Goal: Task Accomplishment & Management: Use online tool/utility

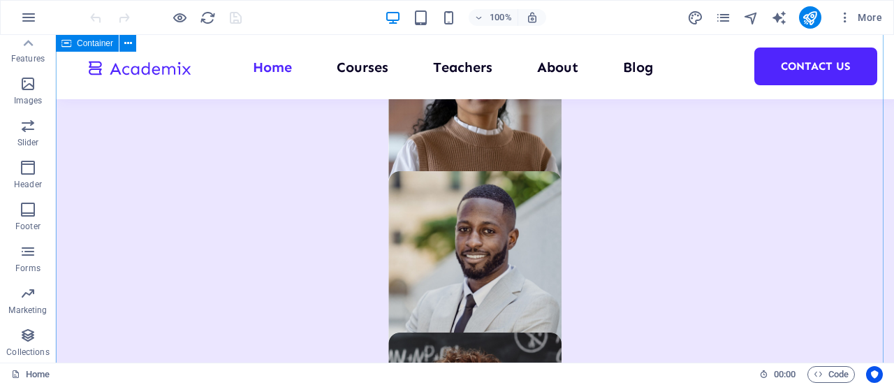
scroll to position [977, 0]
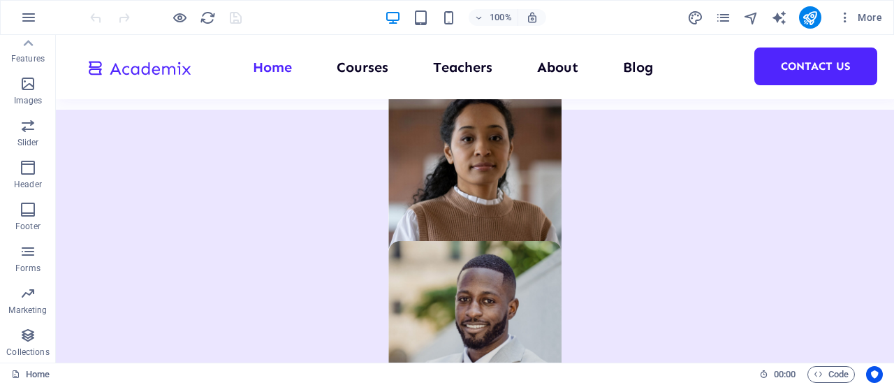
drag, startPoint x: 99, startPoint y: 434, endPoint x: 167, endPoint y: 308, distance: 142.7
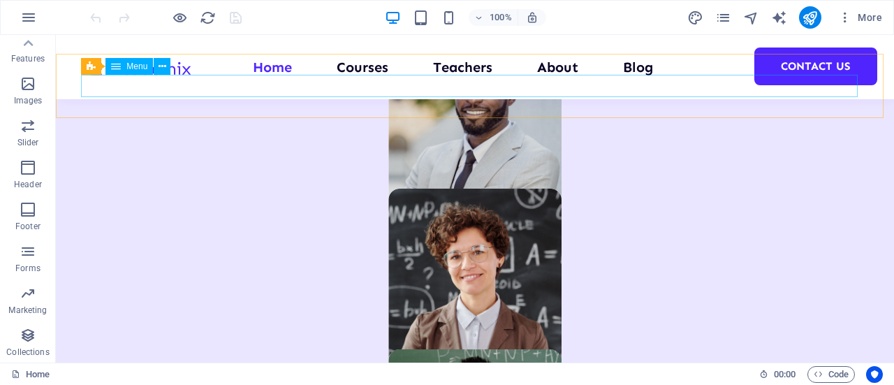
scroll to position [1187, 0]
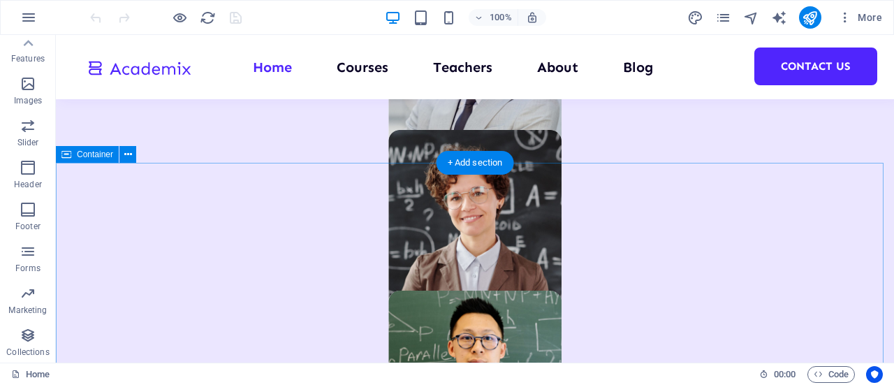
drag, startPoint x: 935, startPoint y: 419, endPoint x: 672, endPoint y: 194, distance: 346.1
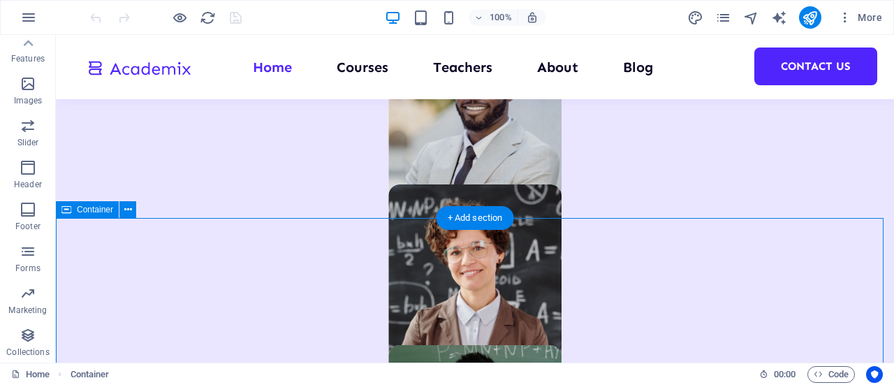
scroll to position [1257, 0]
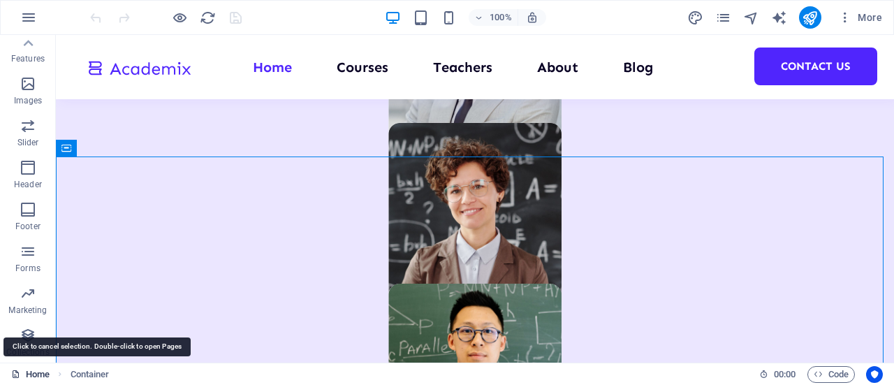
click at [24, 376] on link "Home" at bounding box center [30, 374] width 38 height 17
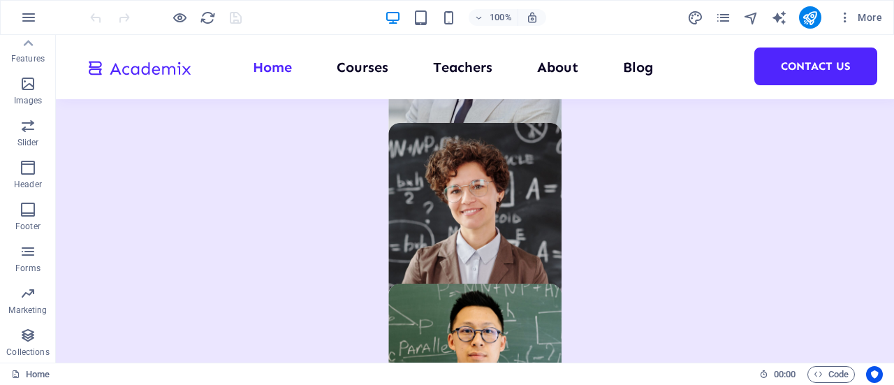
drag, startPoint x: 168, startPoint y: 417, endPoint x: 0, endPoint y: 317, distance: 195.4
drag, startPoint x: 56, startPoint y: 348, endPoint x: 320, endPoint y: 224, distance: 291.7
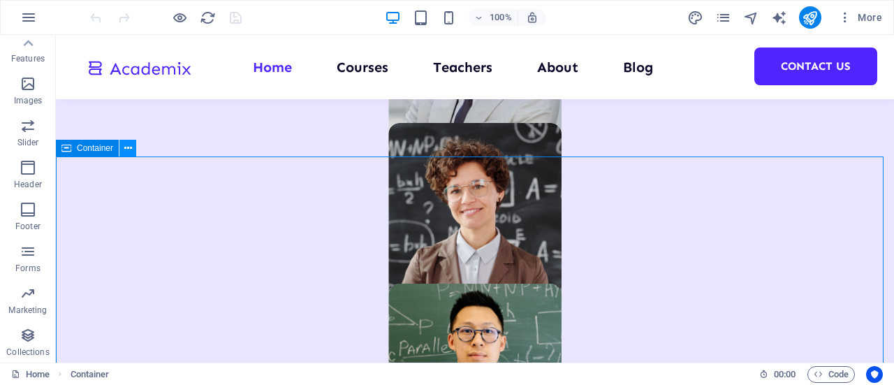
click at [127, 149] on icon at bounding box center [128, 148] width 8 height 15
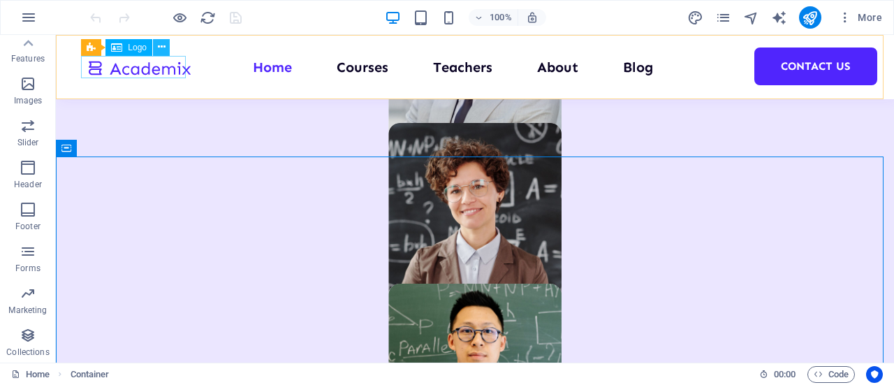
click at [156, 50] on button at bounding box center [161, 47] width 17 height 17
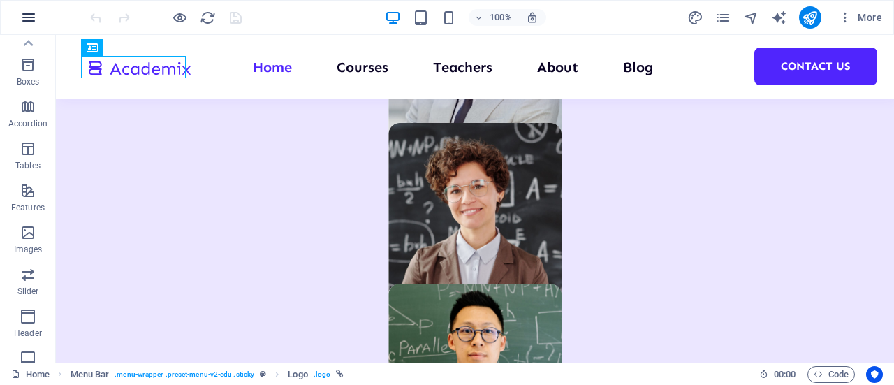
scroll to position [91, 0]
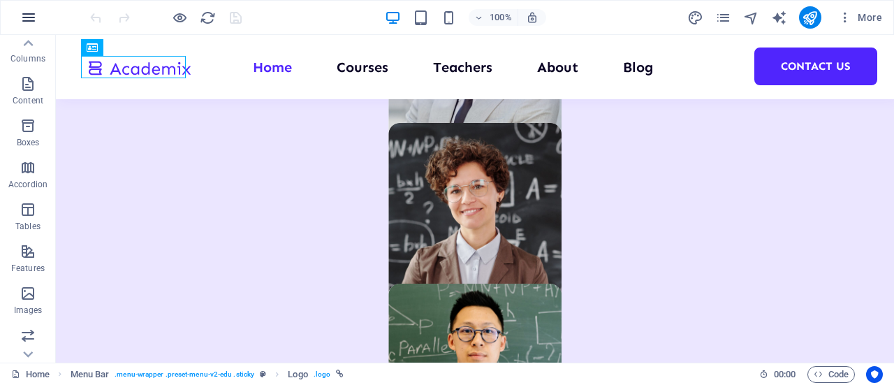
click at [26, 9] on icon "button" at bounding box center [28, 17] width 17 height 17
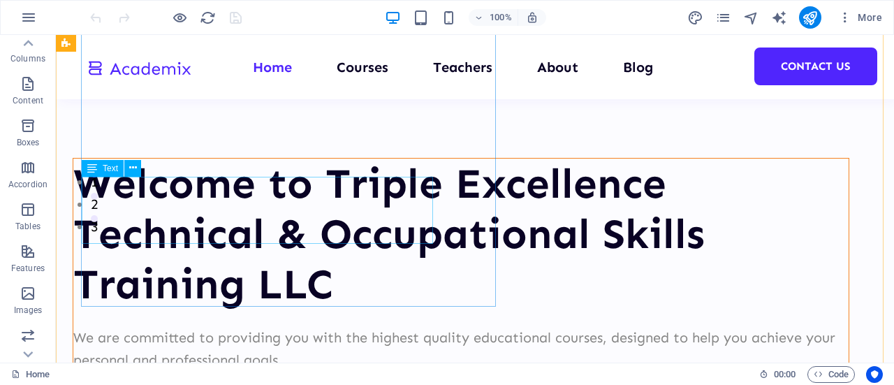
scroll to position [209, 0]
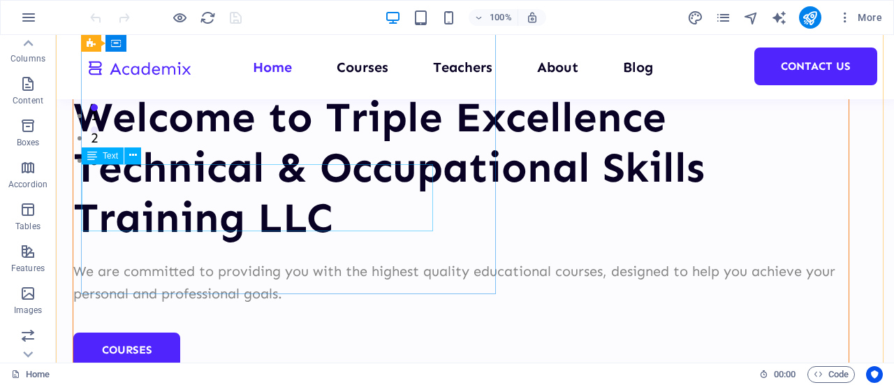
click at [387, 260] on div "We are committed to providing you with the highest quality educational courses,…" at bounding box center [460, 282] width 775 height 45
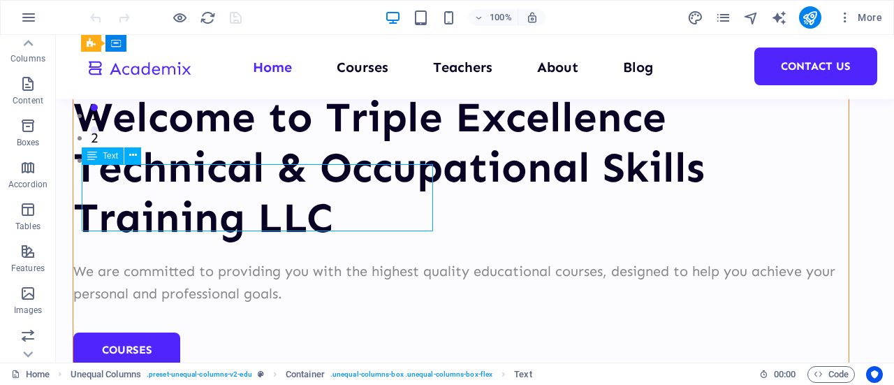
drag, startPoint x: 384, startPoint y: 221, endPoint x: 225, endPoint y: 199, distance: 160.7
click at [225, 260] on div "We are committed to providing you with the highest quality educational courses,…" at bounding box center [460, 282] width 775 height 45
click at [142, 260] on div "We are committed to providing you with the highest quality educational courses,…" at bounding box center [460, 282] width 775 height 45
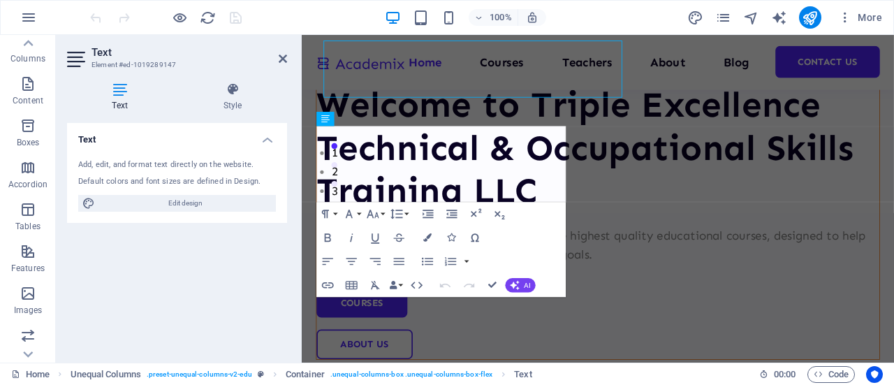
scroll to position [332, 0]
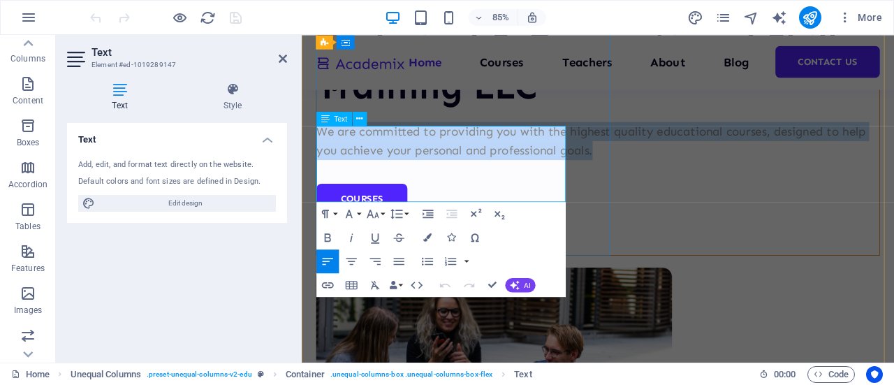
drag, startPoint x: 474, startPoint y: 216, endPoint x: 324, endPoint y: 153, distance: 162.7
click at [324, 153] on p "We are committed to providing you with the highest quality educational courses,…" at bounding box center [650, 159] width 662 height 45
copy p "We are committed to providing you with the highest quality educational courses,…"
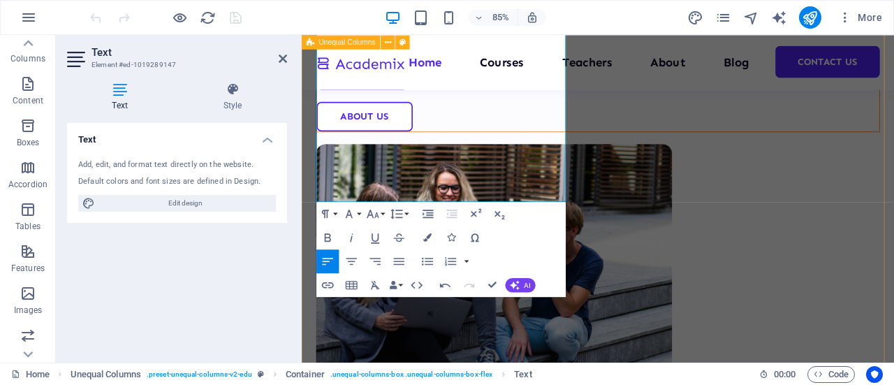
scroll to position [542, 0]
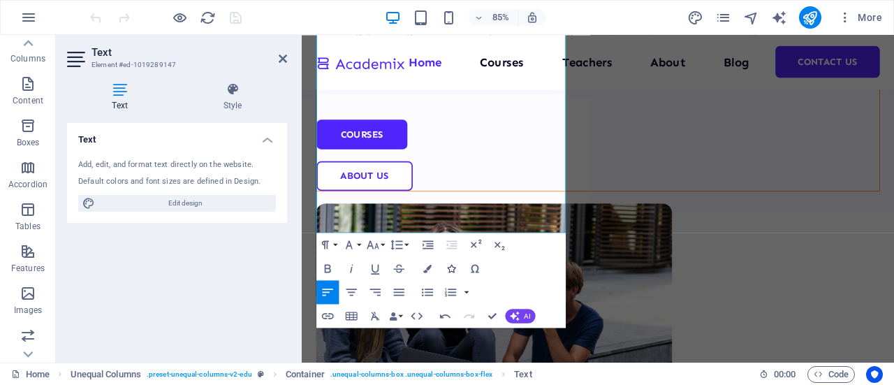
click at [458, 274] on button "Icons" at bounding box center [451, 268] width 22 height 24
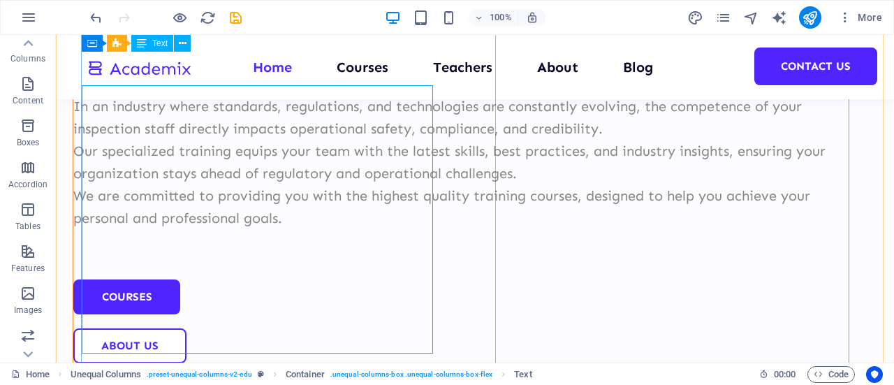
scroll to position [235, 0]
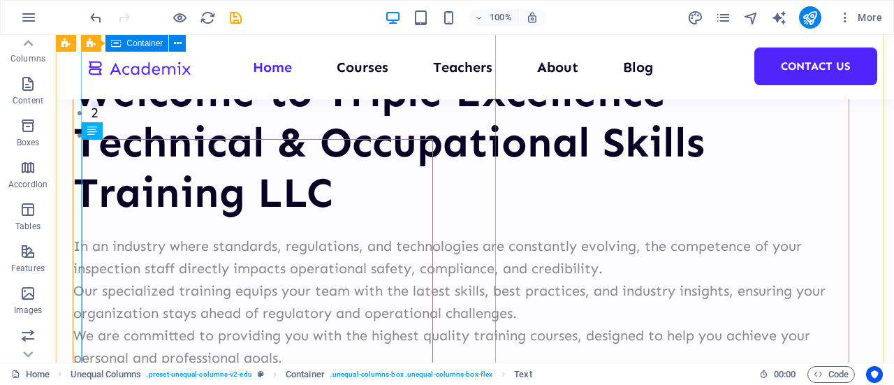
click at [438, 215] on div "Welcome to Triple Excellence Technical & Occupational Skills Training LLC In an…" at bounding box center [461, 284] width 776 height 437
click at [410, 235] on div "In an industry where standards, regulations, and technologies are constantly ev…" at bounding box center [460, 313] width 775 height 156
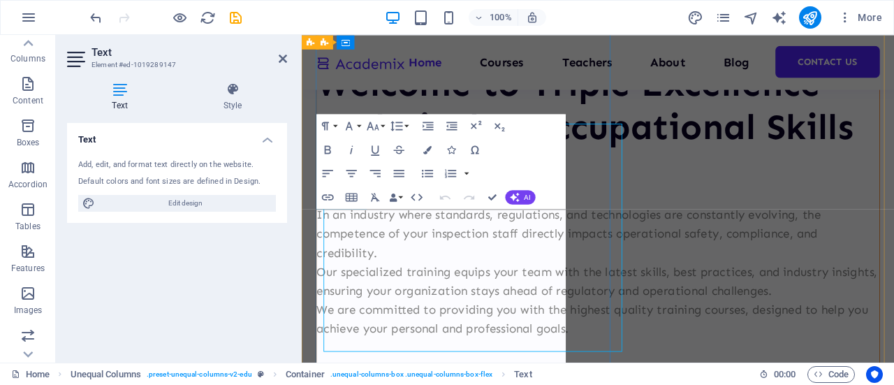
click at [429, 249] on p "In an industry where standards, regulations, and technologies are constantly ev…" at bounding box center [650, 268] width 662 height 67
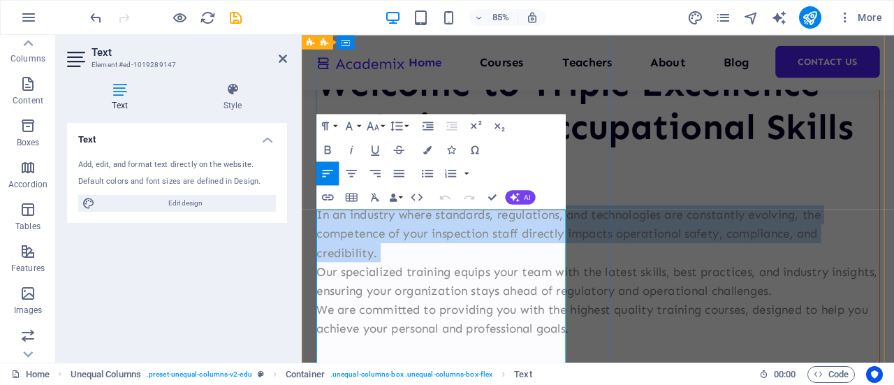
click at [522, 302] on p "In an industry where standards, regulations, and technologies are constantly ev…" at bounding box center [650, 268] width 662 height 67
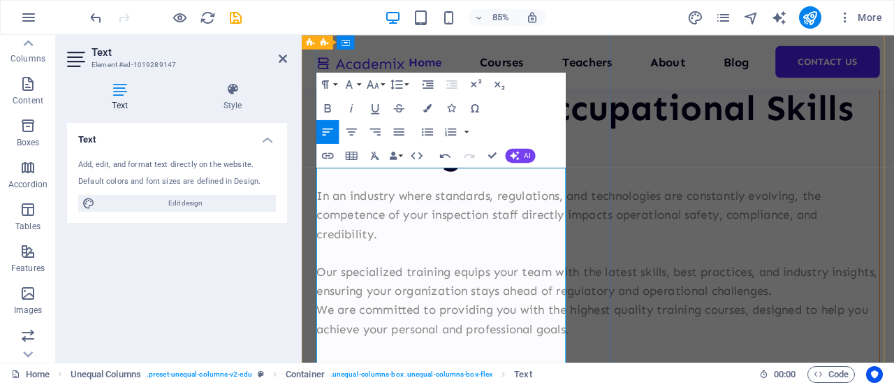
scroll to position [397, 0]
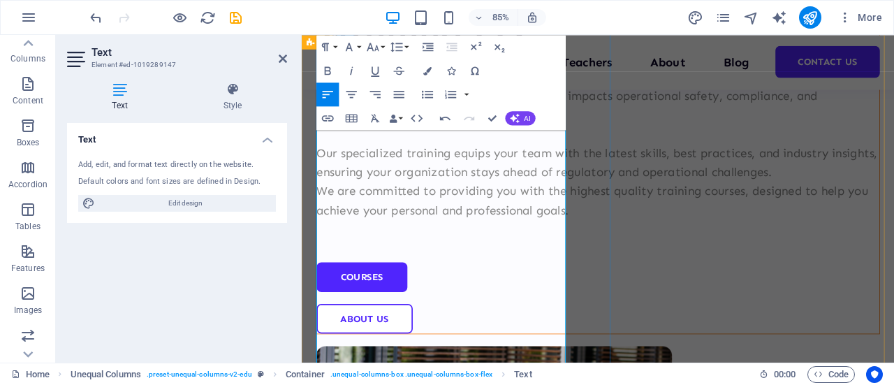
click at [509, 207] on p "Our specialized training equips your team with the latest skills, best practice…" at bounding box center [650, 184] width 662 height 45
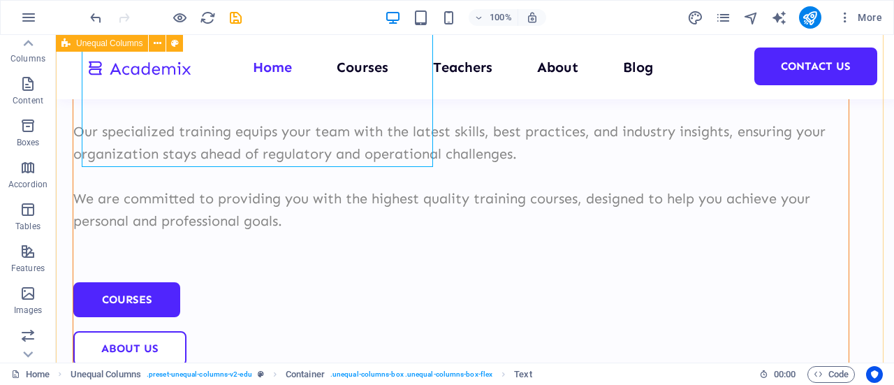
scroll to position [413, 0]
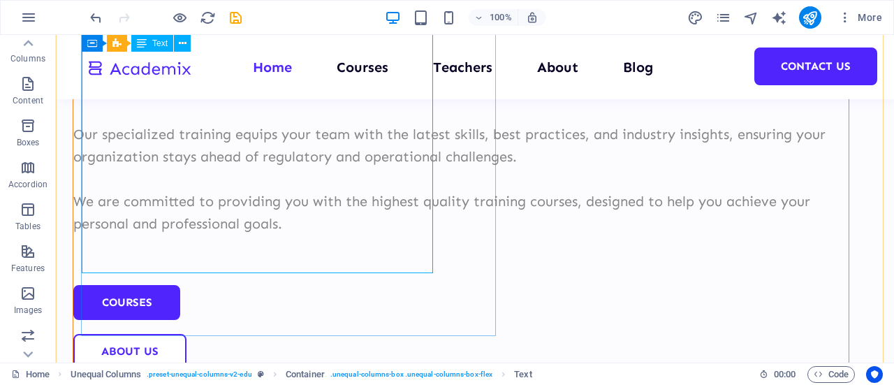
click at [399, 242] on div "In an industry where standards, regulations, and technologies are constantly ev…" at bounding box center [460, 156] width 775 height 201
click at [385, 245] on div "In an industry where standards, regulations, and technologies are constantly ev…" at bounding box center [460, 156] width 775 height 201
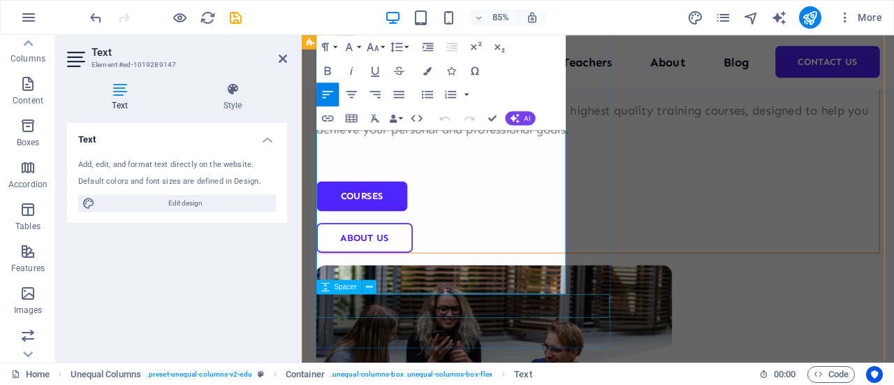
scroll to position [536, 0]
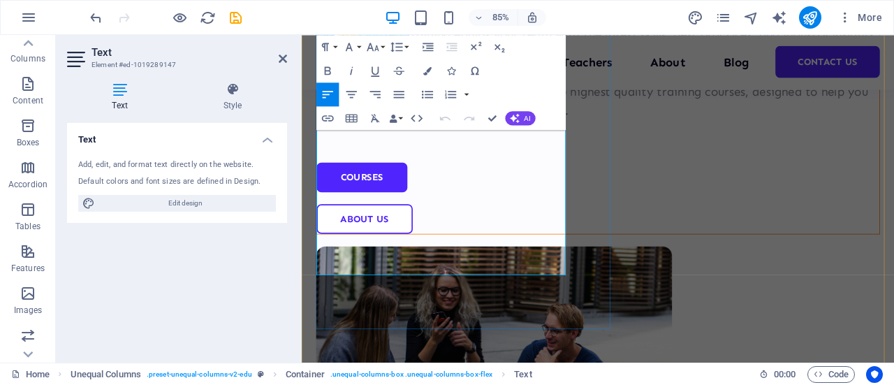
click at [479, 134] on p "We are committed to providing you with the highest quality training courses, de…" at bounding box center [650, 111] width 662 height 45
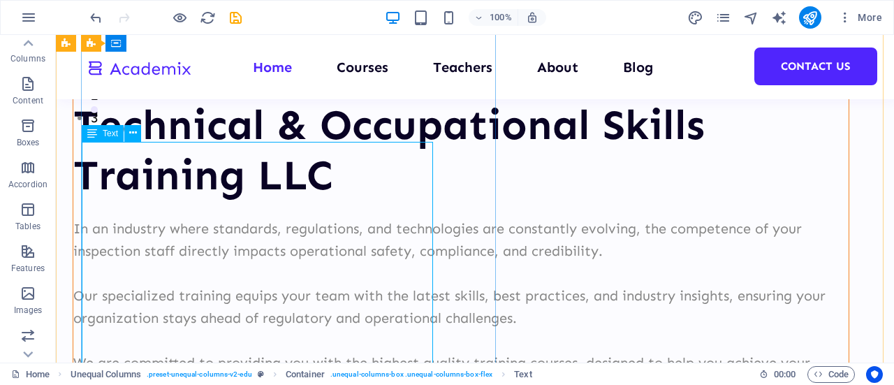
scroll to position [505, 0]
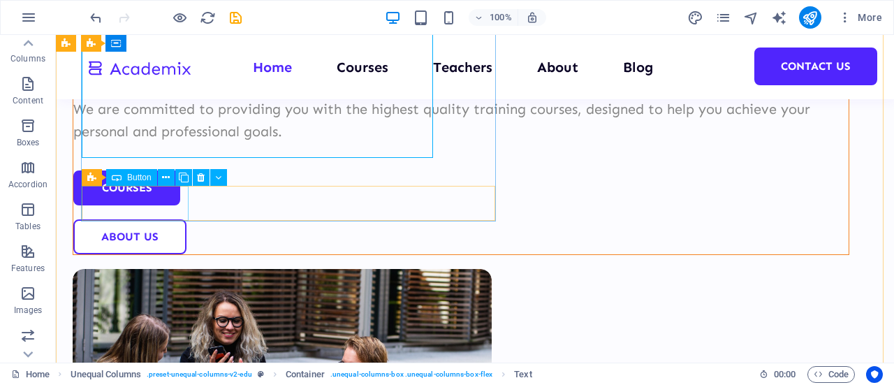
click at [142, 197] on div "Courses" at bounding box center [460, 187] width 775 height 35
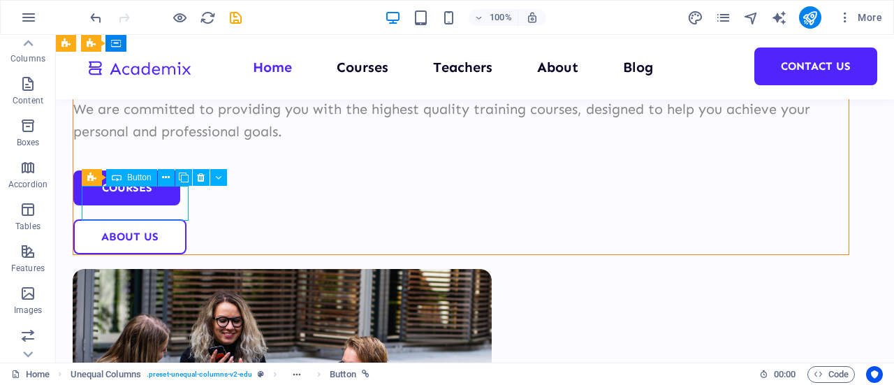
click at [133, 205] on div "Courses" at bounding box center [460, 187] width 775 height 35
select select "px"
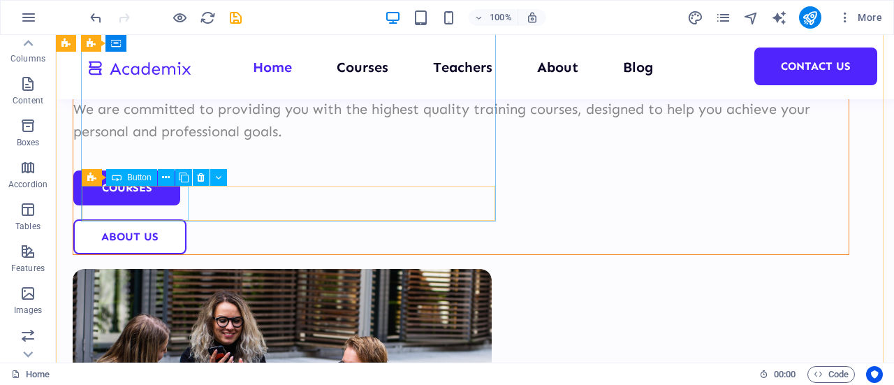
click at [133, 205] on div "Courses" at bounding box center [460, 187] width 775 height 35
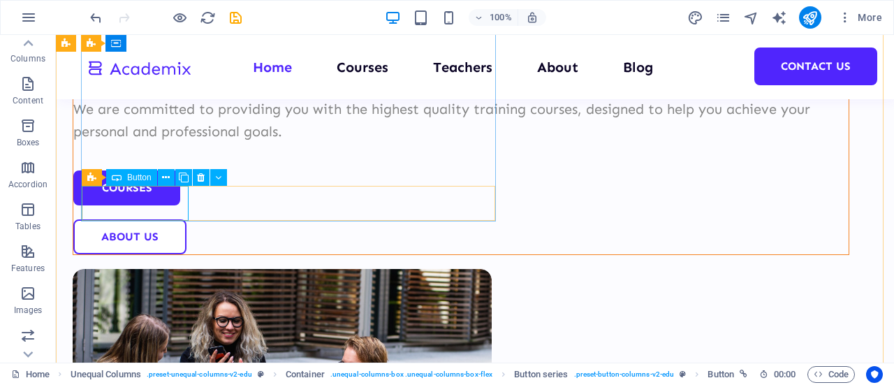
click at [157, 205] on div "Courses" at bounding box center [460, 187] width 775 height 35
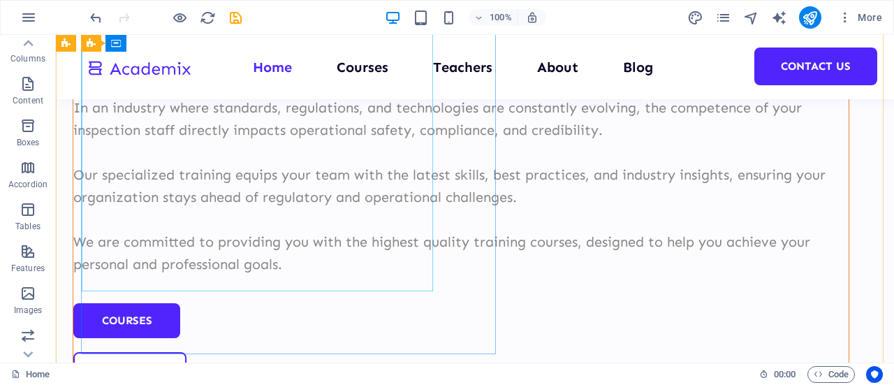
scroll to position [436, 0]
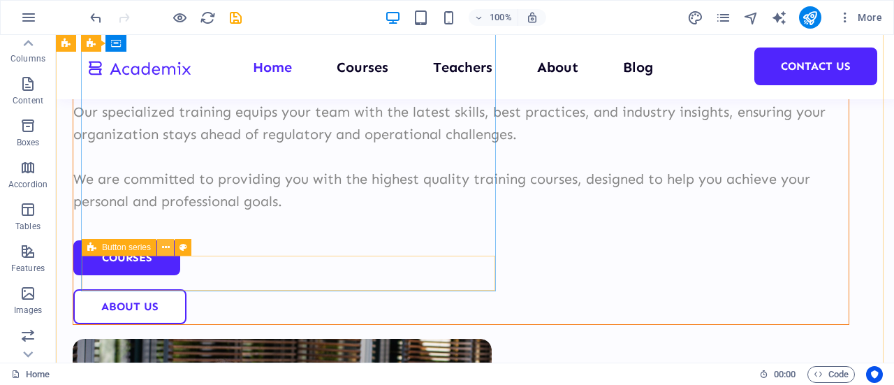
click at [166, 242] on icon at bounding box center [166, 247] width 8 height 15
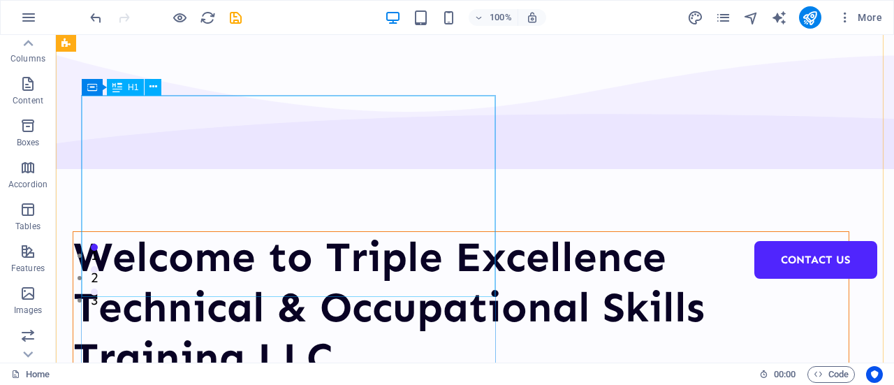
scroll to position [0, 0]
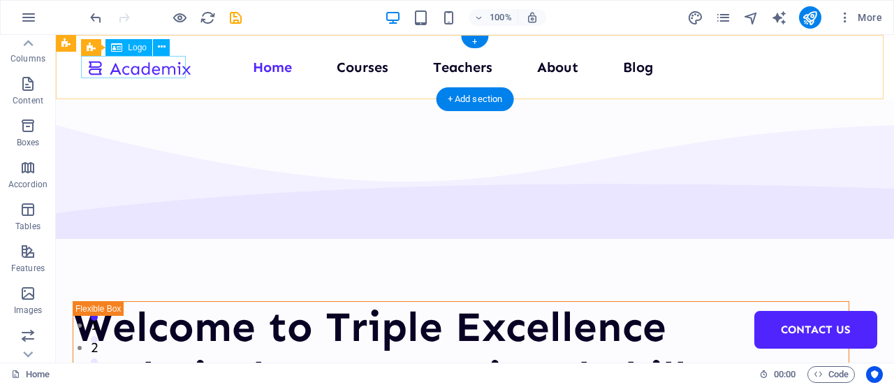
click at [120, 72] on div at bounding box center [139, 67] width 105 height 23
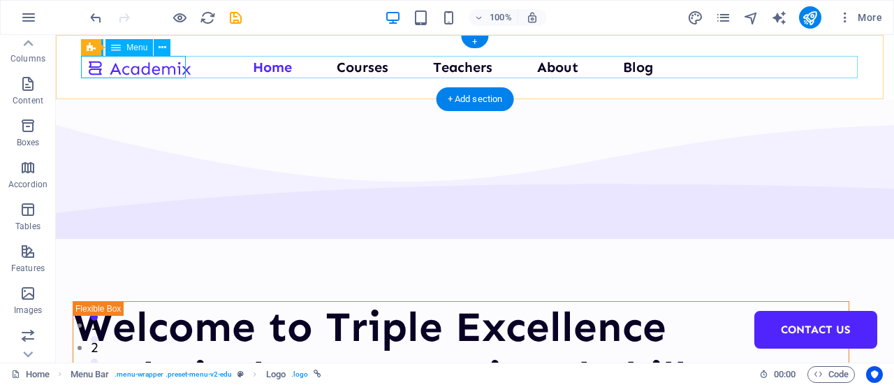
click at [358, 69] on nav "Home Courses Teachers About Blog Contact Us" at bounding box center [475, 67] width 776 height 22
drag, startPoint x: 299, startPoint y: 135, endPoint x: 314, endPoint y: 54, distance: 82.4
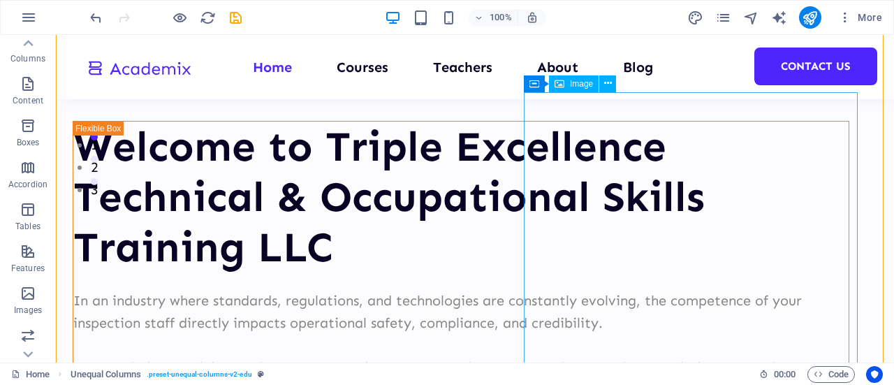
scroll to position [209, 0]
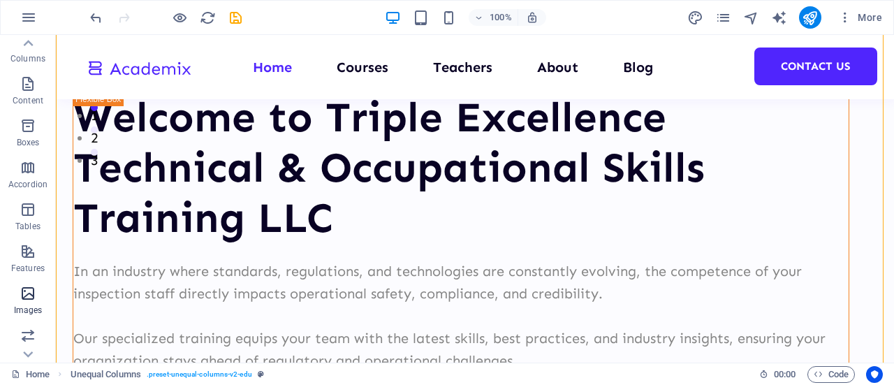
click at [32, 293] on icon "button" at bounding box center [28, 293] width 17 height 17
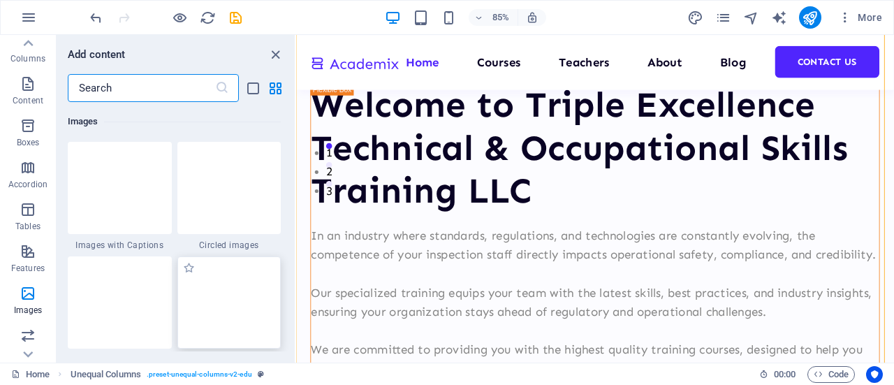
scroll to position [7149, 0]
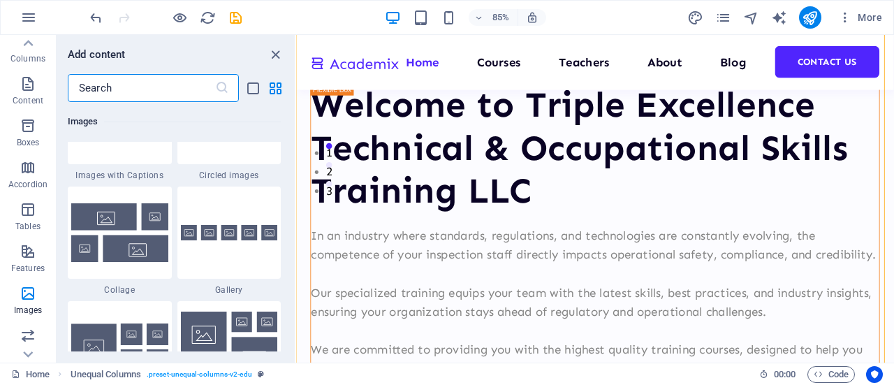
click at [173, 97] on input "text" at bounding box center [141, 88] width 147 height 28
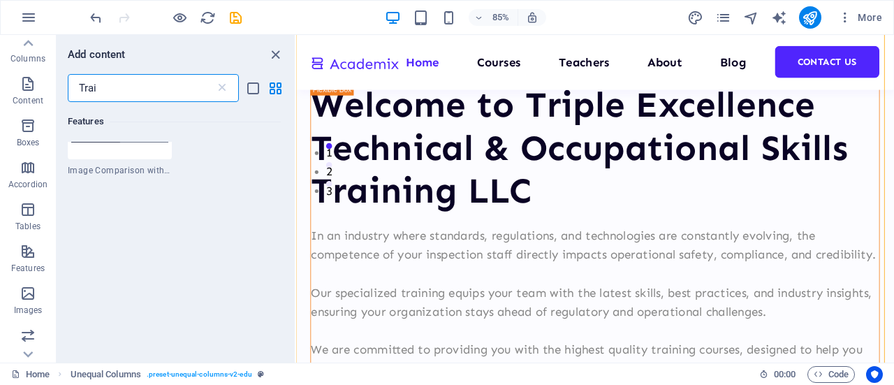
scroll to position [0, 0]
type input "Training"
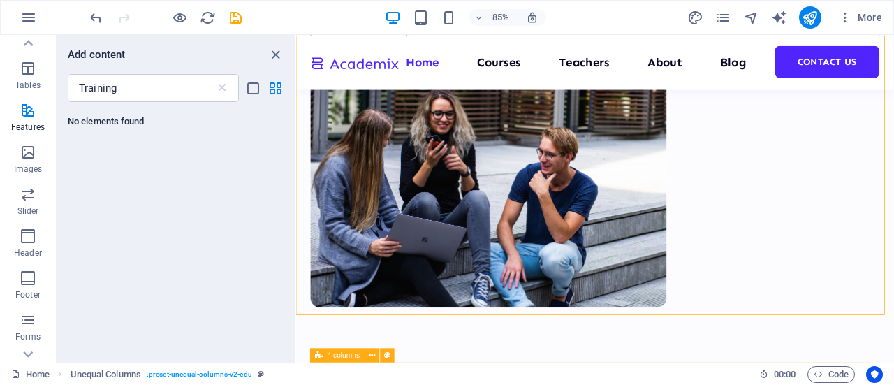
scroll to position [300, 0]
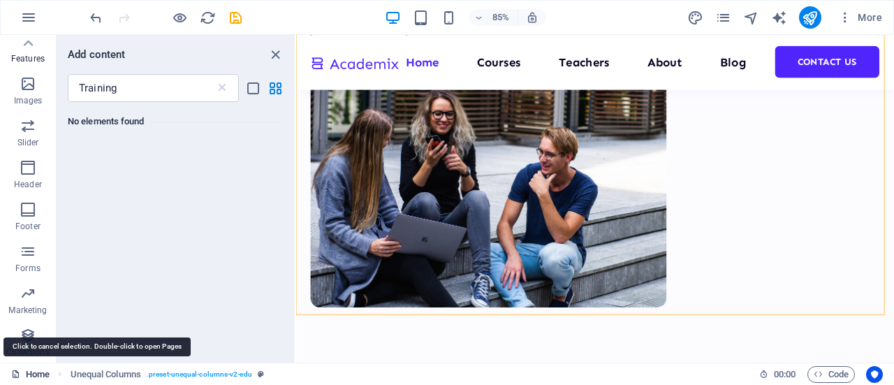
click at [31, 380] on link "Home" at bounding box center [30, 374] width 38 height 17
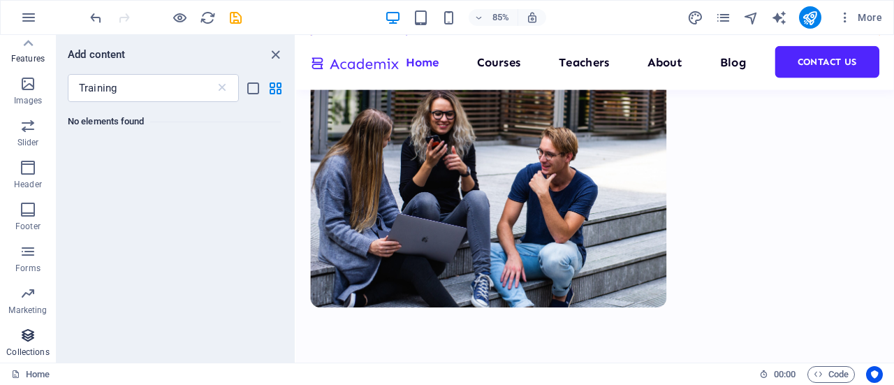
click at [31, 333] on icon "button" at bounding box center [28, 335] width 17 height 17
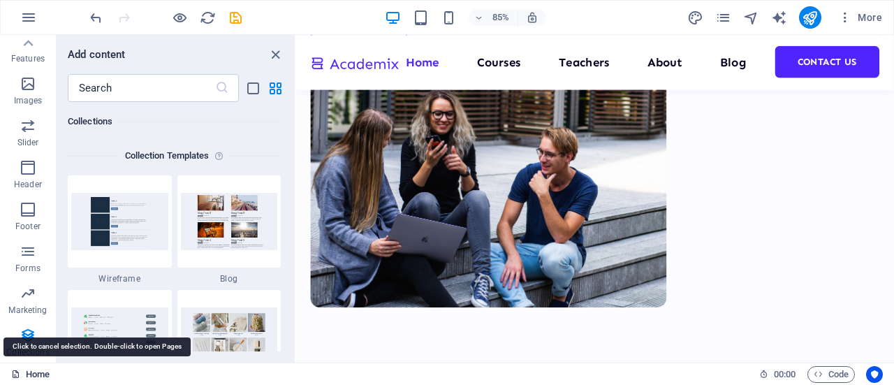
click at [40, 379] on link "Home" at bounding box center [30, 374] width 38 height 17
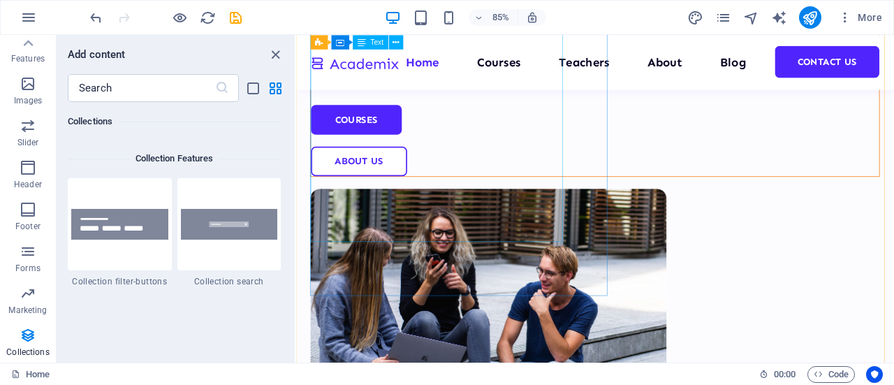
scroll to position [489, 0]
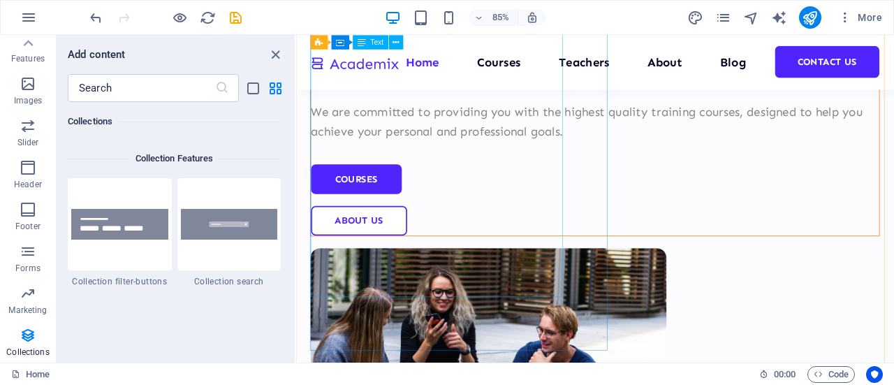
click at [369, 159] on div "In an industry where standards, regulations, and technologies are constantly ev…" at bounding box center [647, 69] width 668 height 179
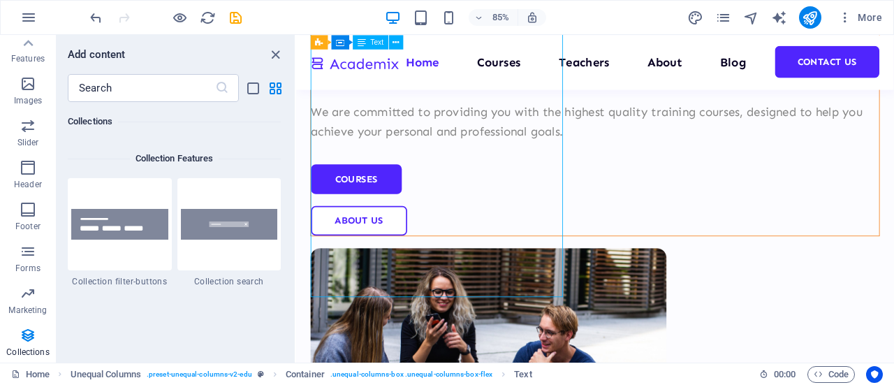
click at [441, 159] on div "In an industry where standards, regulations, and technologies are constantly ev…" at bounding box center [647, 69] width 668 height 179
click at [456, 159] on div "In an industry where standards, regulations, and technologies are constantly ev…" at bounding box center [647, 69] width 668 height 179
click at [449, 336] on div "Welcome to Triple Excellence Technical & Occupational Skills Training LLC In an…" at bounding box center [647, 139] width 703 height 1186
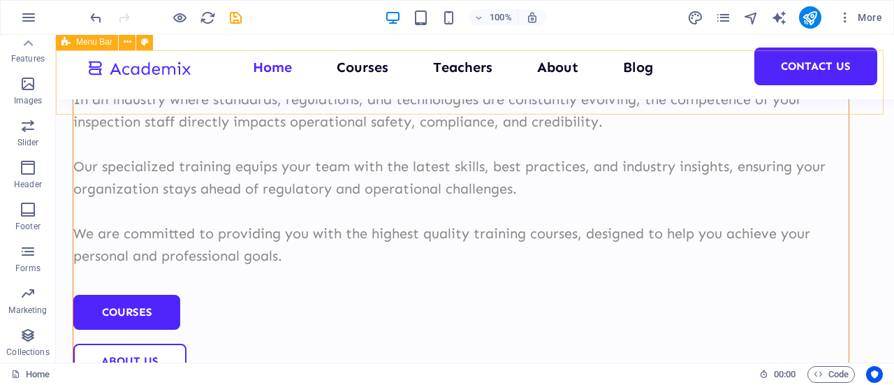
scroll to position [366, 0]
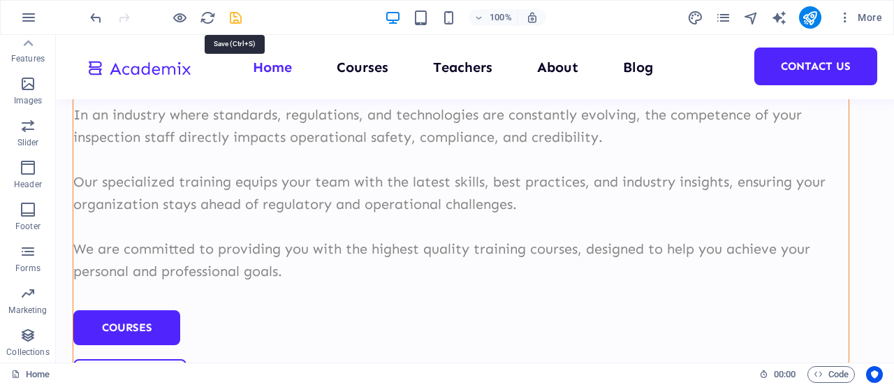
drag, startPoint x: 232, startPoint y: 15, endPoint x: 630, endPoint y: 147, distance: 419.5
click at [232, 15] on icon "save" at bounding box center [236, 18] width 16 height 16
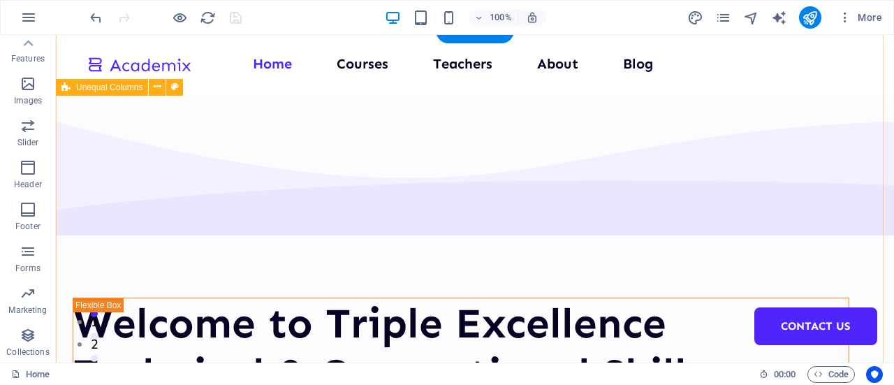
scroll to position [0, 0]
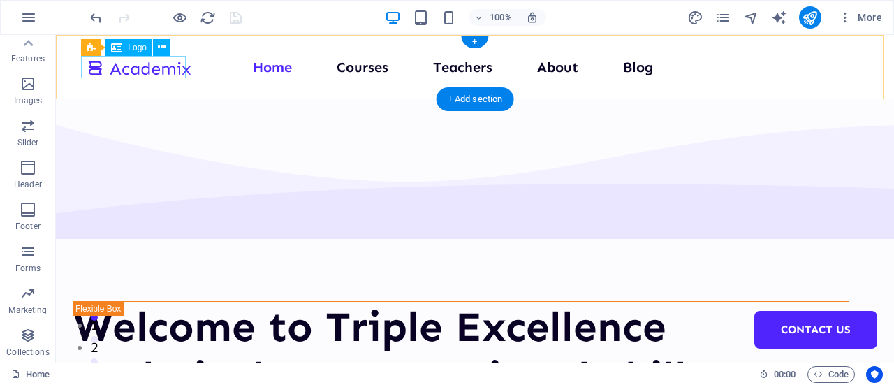
click at [155, 65] on div at bounding box center [139, 67] width 105 height 23
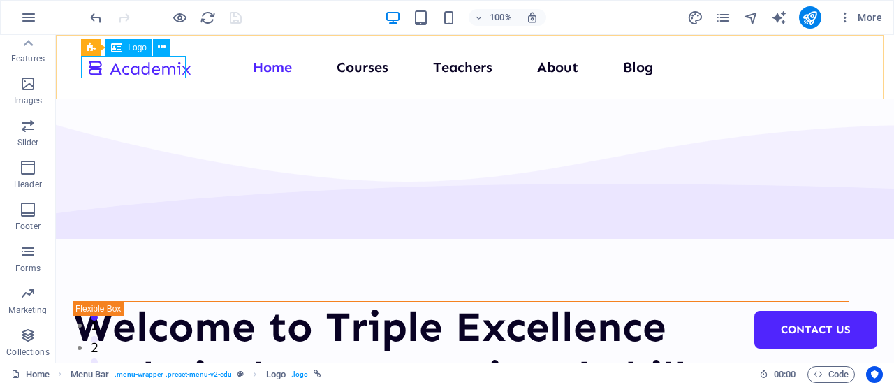
click at [141, 48] on span "Logo" at bounding box center [137, 47] width 19 height 8
click at [159, 47] on icon at bounding box center [162, 47] width 8 height 15
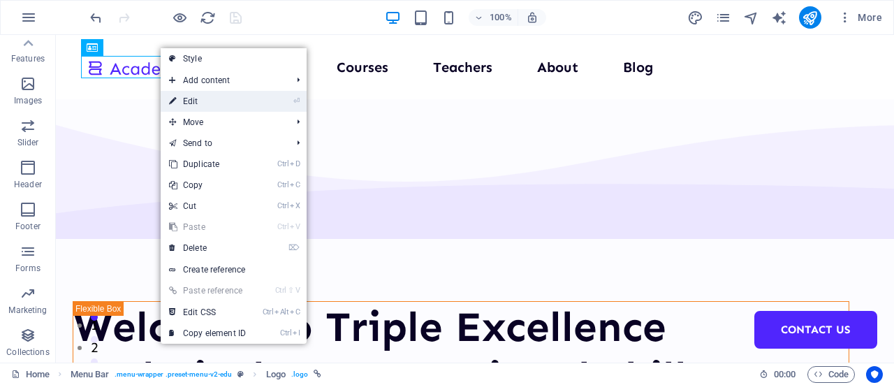
click at [224, 103] on link "⏎ Edit" at bounding box center [208, 101] width 94 height 21
select select "px"
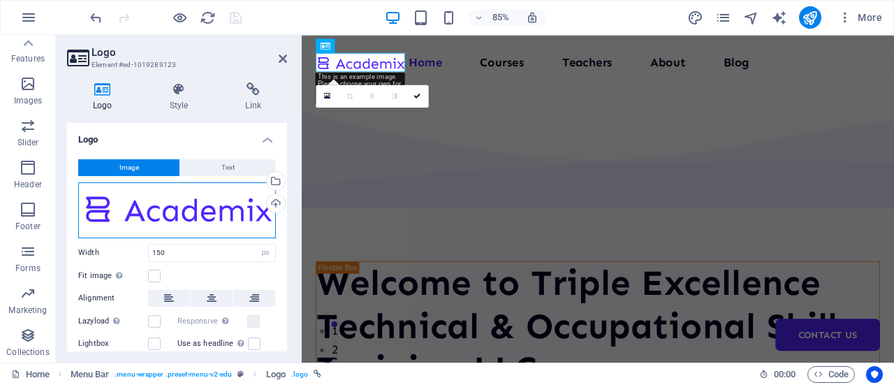
click at [216, 216] on div "Drag files here, click to choose files or select files from Files or our free s…" at bounding box center [177, 210] width 198 height 56
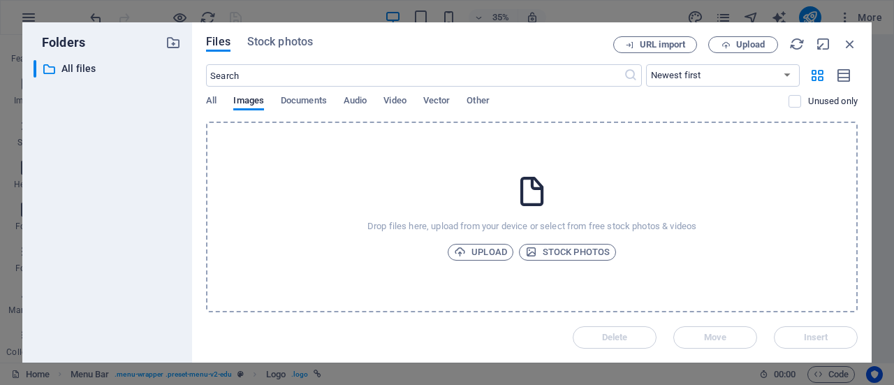
click at [496, 266] on div "Drop files here, upload from your device or select from free stock photos & vid…" at bounding box center [531, 216] width 651 height 191
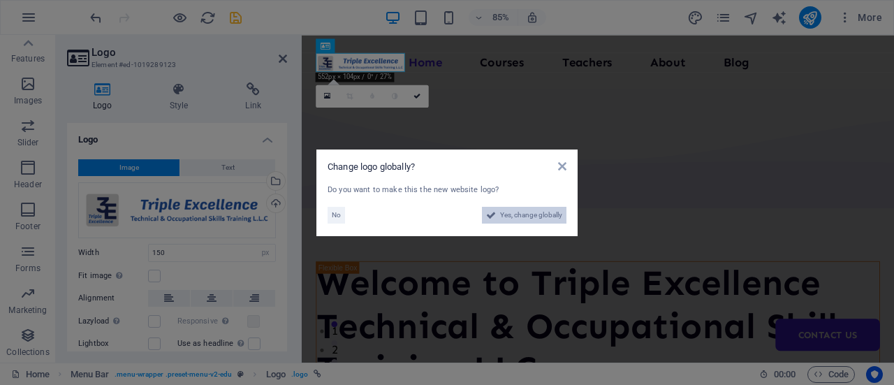
click at [526, 215] on span "Yes, change globally" at bounding box center [531, 215] width 62 height 17
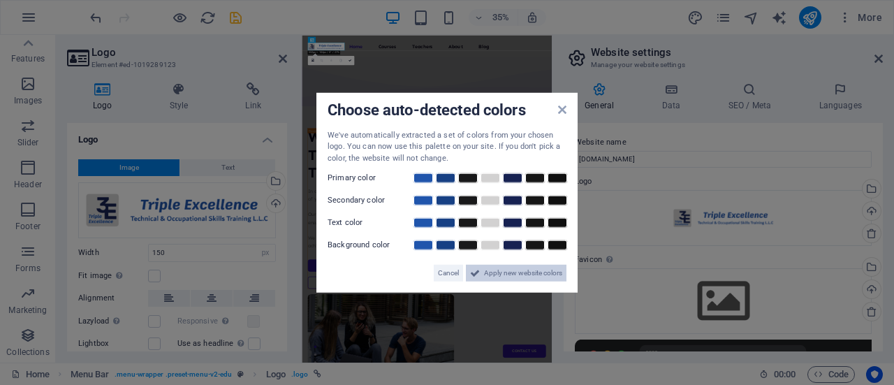
click at [528, 276] on span "Apply new website colors" at bounding box center [523, 273] width 78 height 17
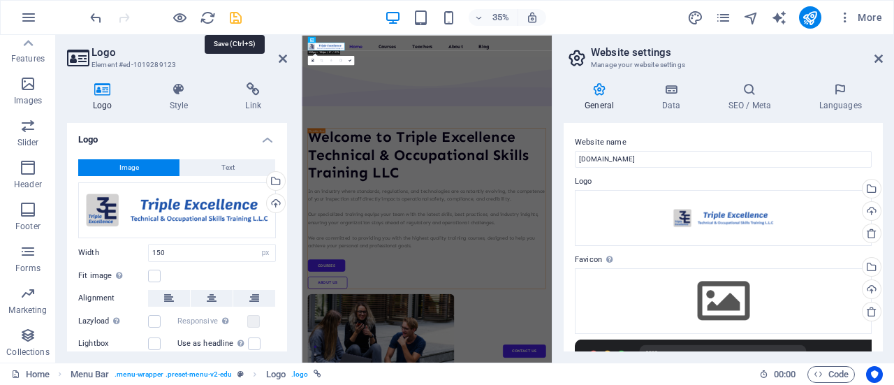
click at [237, 15] on icon "save" at bounding box center [236, 18] width 16 height 16
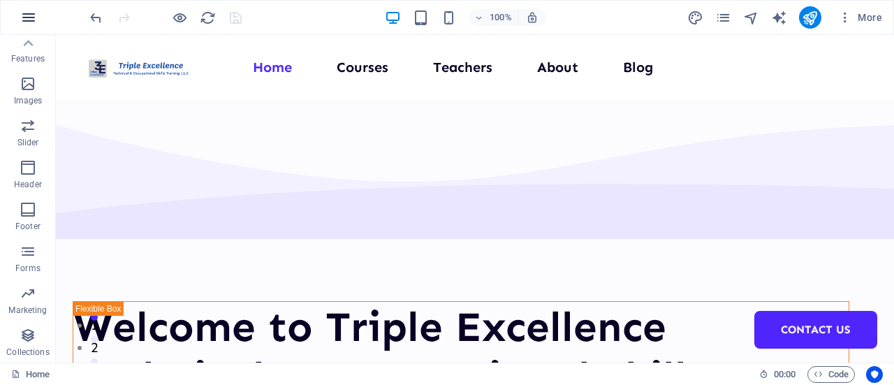
click at [23, 22] on icon "button" at bounding box center [28, 17] width 17 height 17
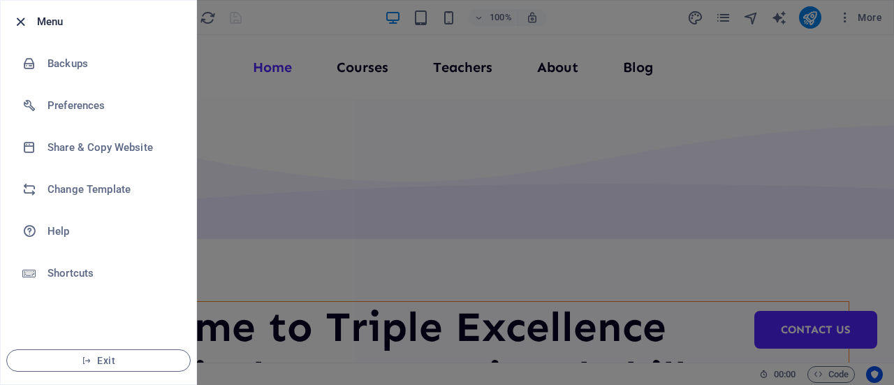
click at [17, 20] on icon "button" at bounding box center [21, 22] width 16 height 16
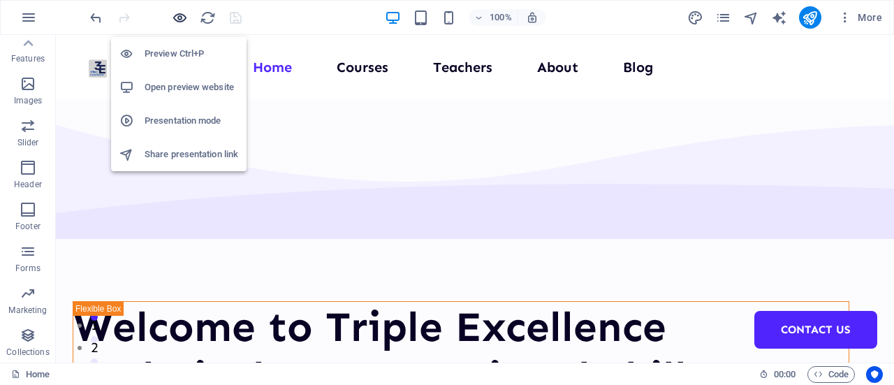
click at [175, 17] on icon "button" at bounding box center [180, 18] width 16 height 16
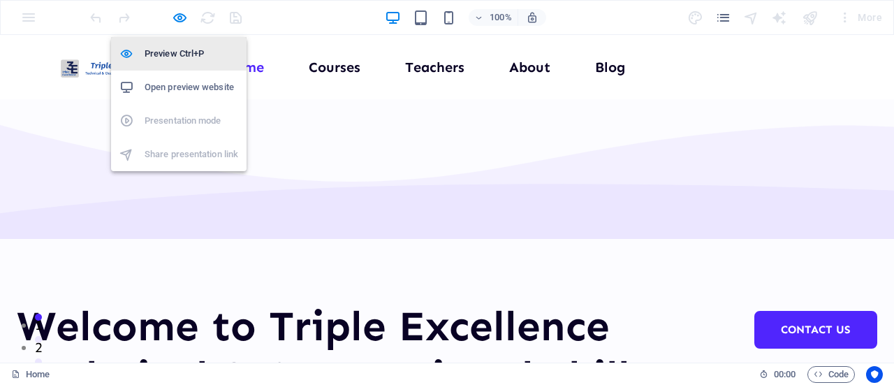
click at [182, 51] on h6 "Preview Ctrl+P" at bounding box center [192, 53] width 94 height 17
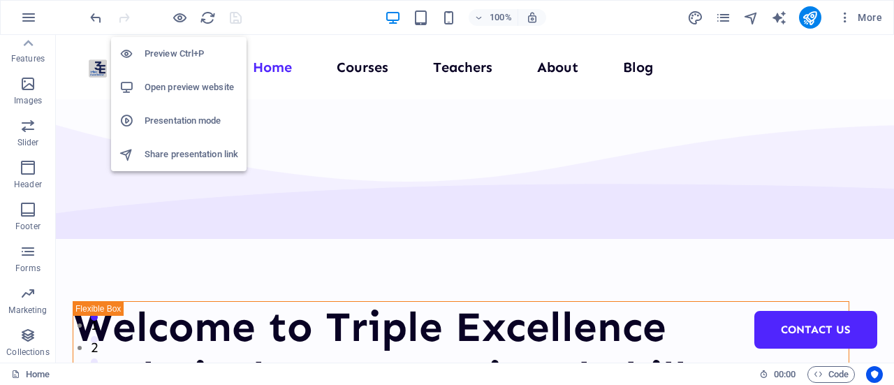
click at [202, 91] on h6 "Open preview website" at bounding box center [192, 87] width 94 height 17
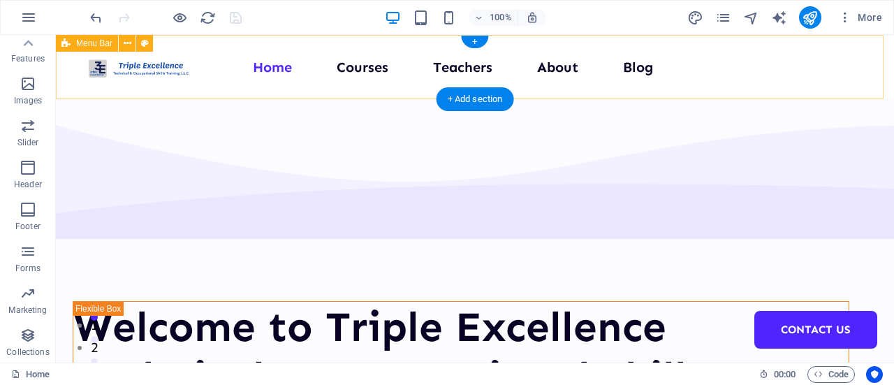
click at [151, 78] on div "Menu Home Courses Teachers About Blog Contact Us" at bounding box center [475, 67] width 838 height 64
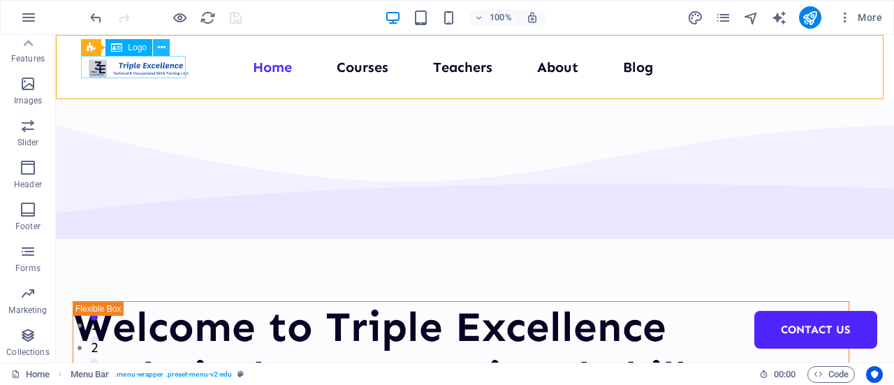
click at [161, 44] on icon at bounding box center [162, 47] width 8 height 15
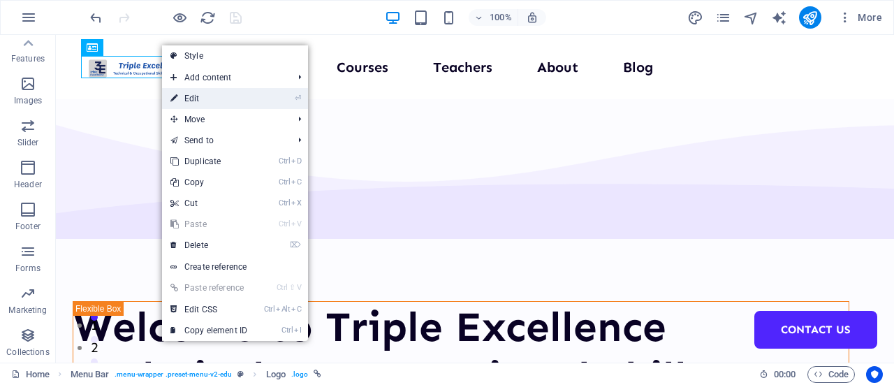
click at [211, 99] on link "⏎ Edit" at bounding box center [209, 98] width 94 height 21
select select "px"
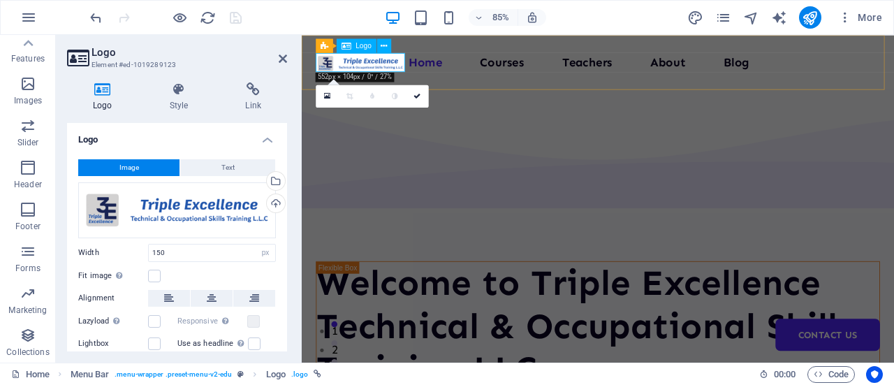
click at [358, 70] on div at bounding box center [370, 67] width 105 height 22
click at [384, 48] on icon at bounding box center [383, 45] width 6 height 13
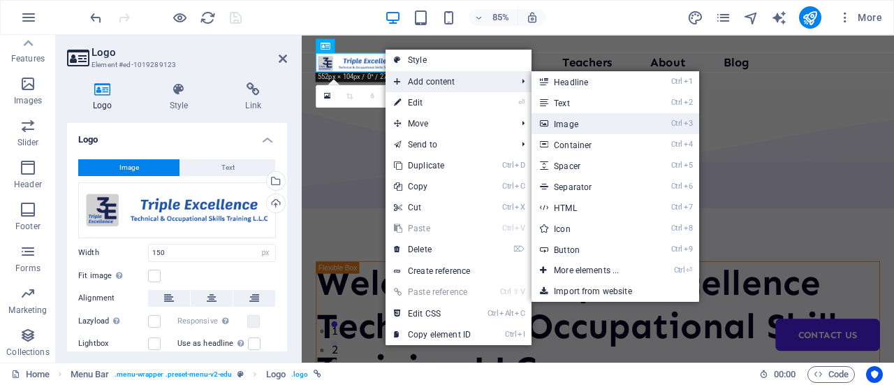
click at [578, 125] on link "Ctrl 3 Image" at bounding box center [588, 123] width 115 height 21
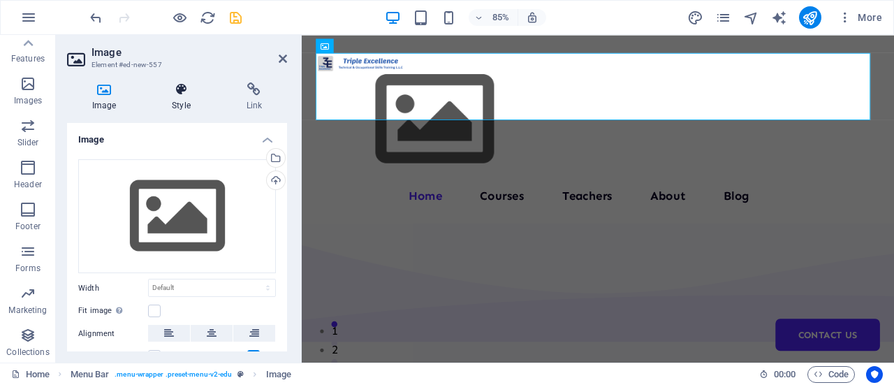
click at [190, 93] on icon at bounding box center [181, 89] width 68 height 14
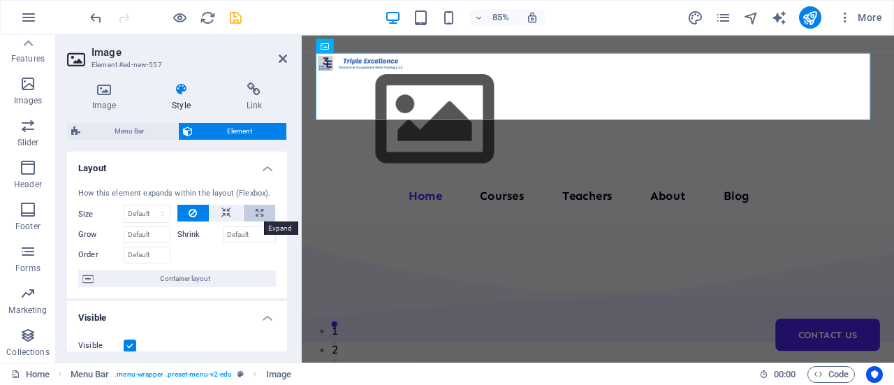
click at [256, 210] on icon at bounding box center [260, 213] width 8 height 17
type input "100"
select select "%"
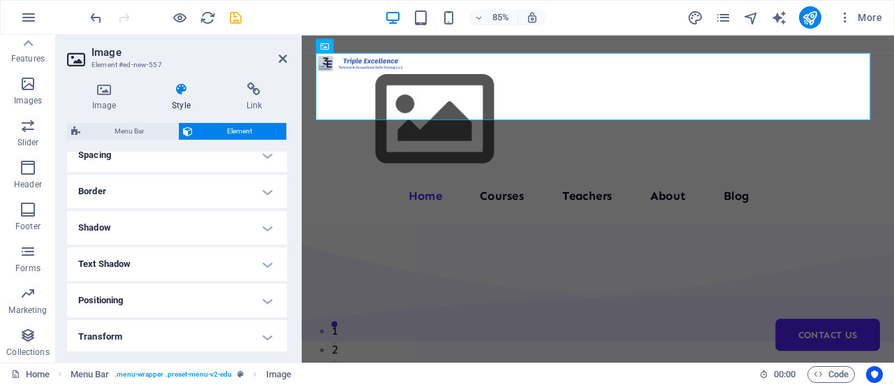
scroll to position [390, 0]
click at [283, 64] on header "Image Element #ed-new-557" at bounding box center [177, 53] width 220 height 36
drag, startPoint x: 283, startPoint y: 64, endPoint x: 224, endPoint y: 38, distance: 63.8
click at [283, 64] on icon at bounding box center [283, 58] width 8 height 11
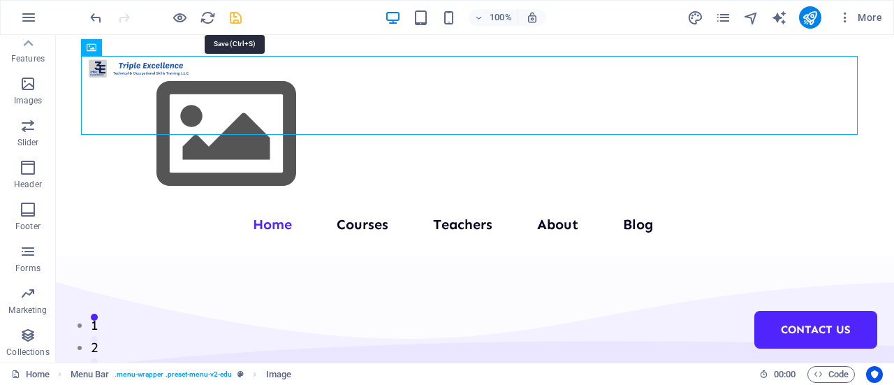
click at [228, 15] on icon "save" at bounding box center [236, 18] width 16 height 16
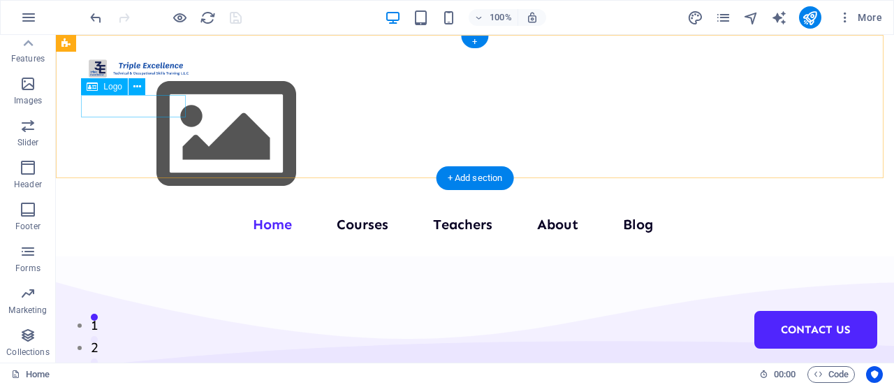
click at [142, 78] on div at bounding box center [139, 67] width 105 height 22
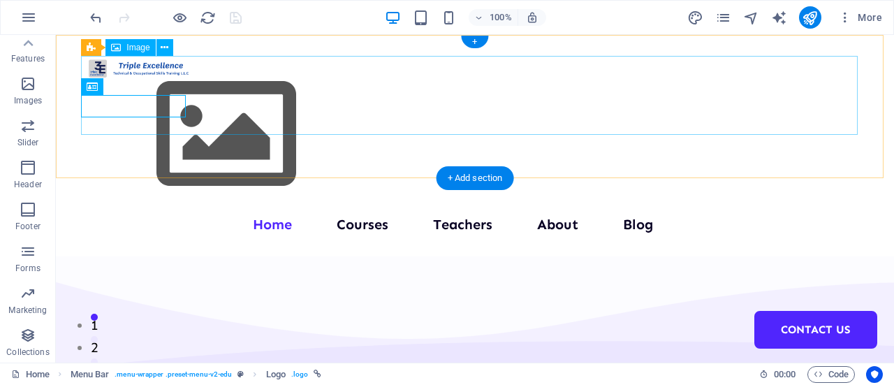
click at [173, 71] on figure at bounding box center [475, 134] width 776 height 157
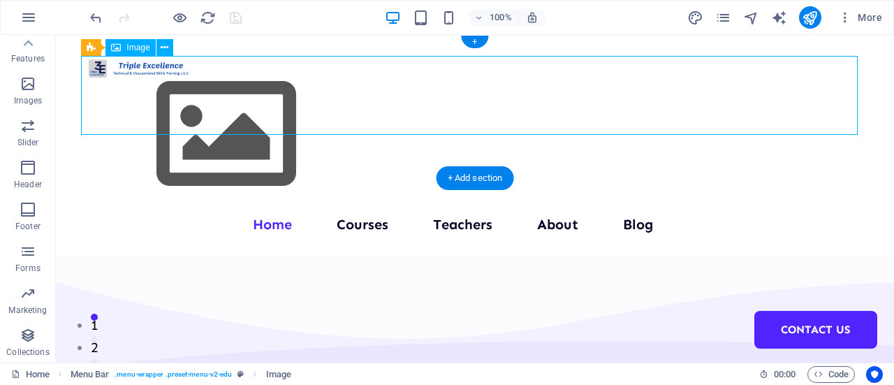
drag, startPoint x: 173, startPoint y: 76, endPoint x: 256, endPoint y: 98, distance: 86.0
click at [214, 87] on figure at bounding box center [475, 134] width 776 height 157
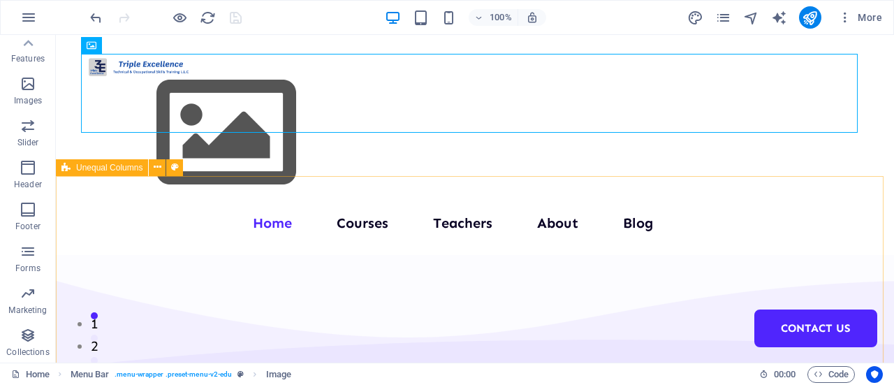
scroll to position [0, 0]
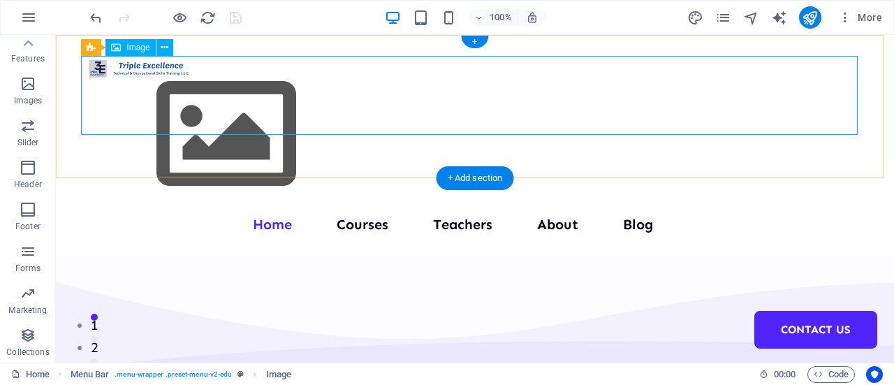
click at [162, 85] on figure at bounding box center [475, 134] width 776 height 157
click at [160, 44] on button at bounding box center [164, 47] width 17 height 17
click at [166, 48] on icon at bounding box center [165, 47] width 8 height 15
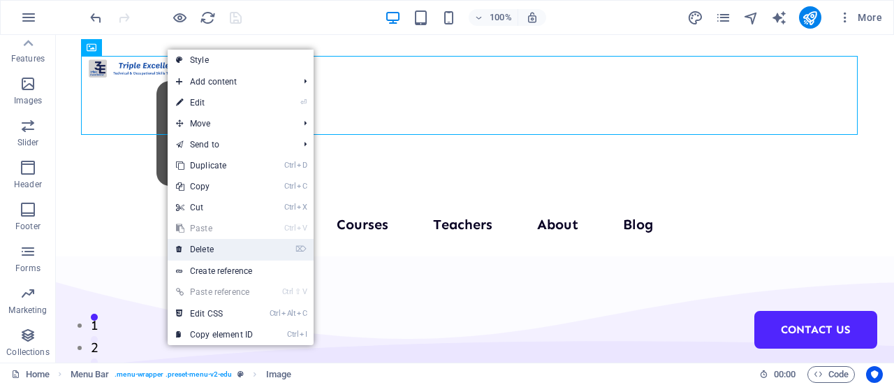
click at [228, 258] on link "⌦ Delete" at bounding box center [215, 249] width 94 height 21
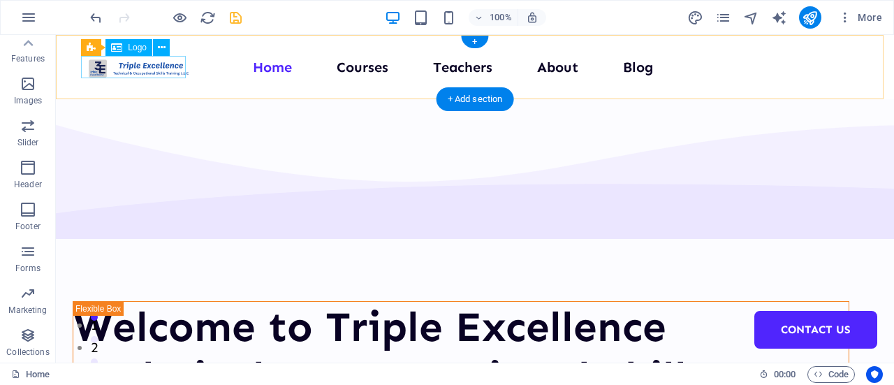
click at [145, 67] on div at bounding box center [139, 67] width 105 height 22
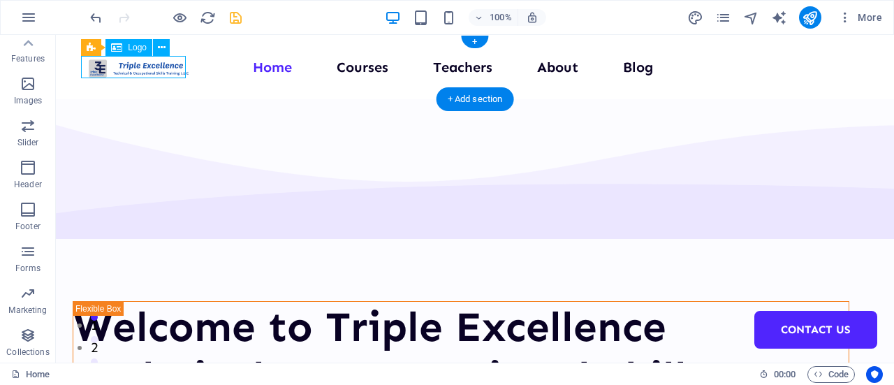
click at [145, 67] on div at bounding box center [139, 67] width 105 height 22
select select "px"
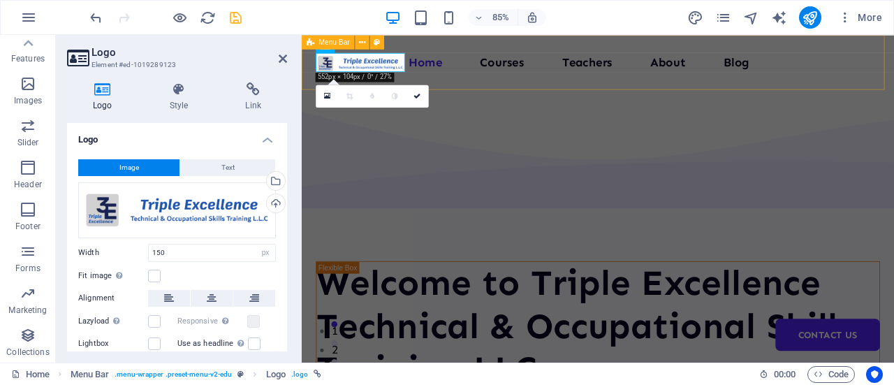
click at [345, 79] on div "Menu Home Courses Teachers About Blog Contact Us" at bounding box center [650, 67] width 697 height 64
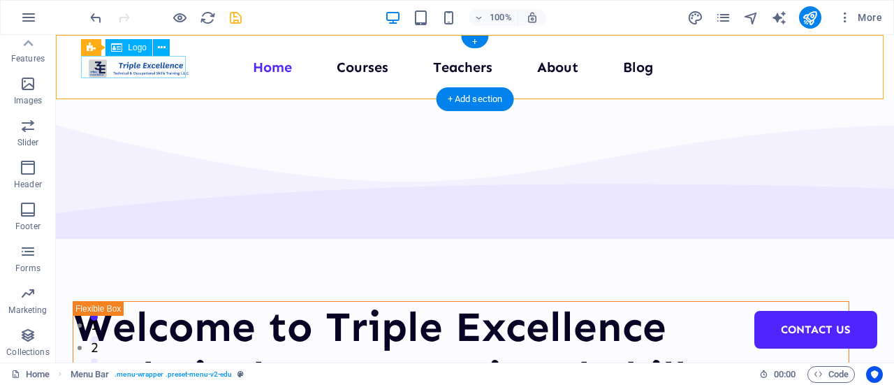
click at [168, 75] on div at bounding box center [139, 67] width 105 height 22
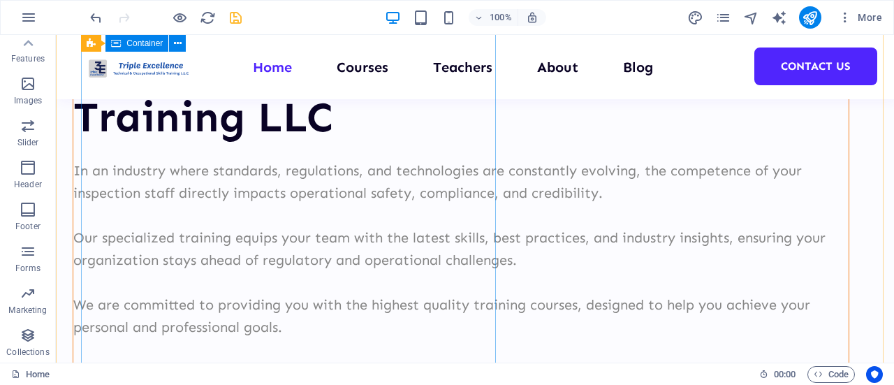
scroll to position [349, 0]
